Goal: Information Seeking & Learning: Learn about a topic

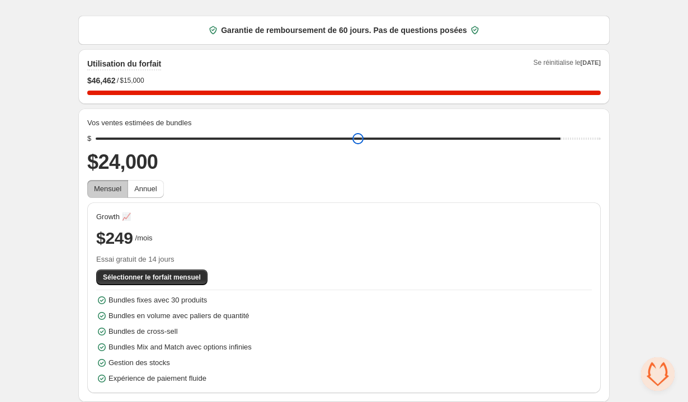
scroll to position [11, 0]
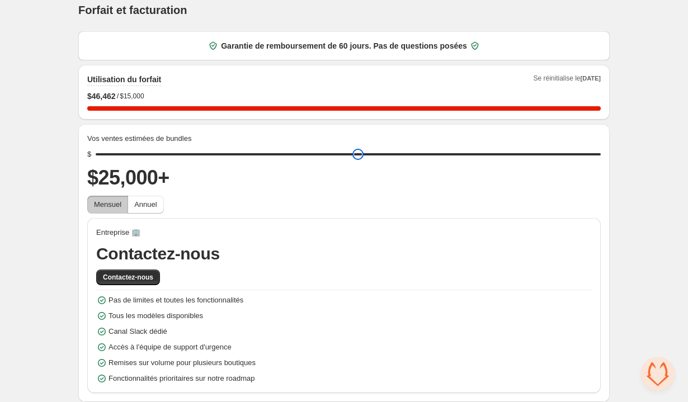
drag, startPoint x: 183, startPoint y: 139, endPoint x: 593, endPoint y: 191, distance: 413.1
click at [593, 162] on input "range" at bounding box center [348, 154] width 505 height 16
click at [157, 209] on span "Annuel" at bounding box center [145, 204] width 22 height 11
click at [115, 205] on span "Mensuel" at bounding box center [107, 204] width 27 height 8
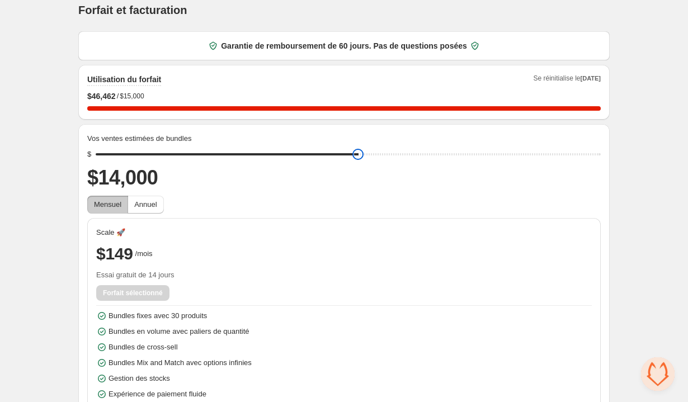
drag, startPoint x: 594, startPoint y: 156, endPoint x: 356, endPoint y: 143, distance: 238.5
type input "*****"
click at [356, 146] on input "range" at bounding box center [348, 154] width 505 height 16
